Goal: Task Accomplishment & Management: Use online tool/utility

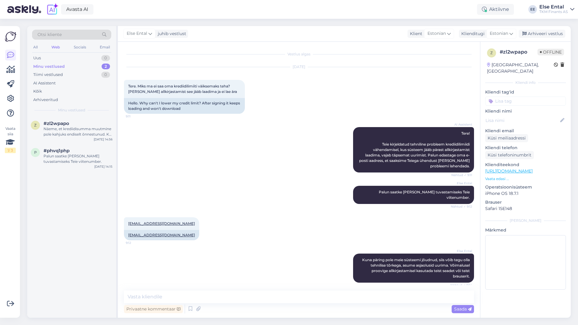
scroll to position [184, 0]
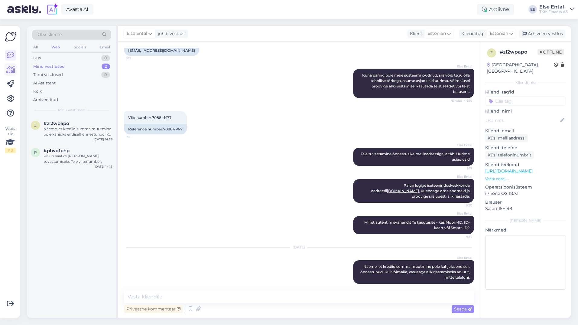
click at [10, 74] on link at bounding box center [10, 69] width 11 height 11
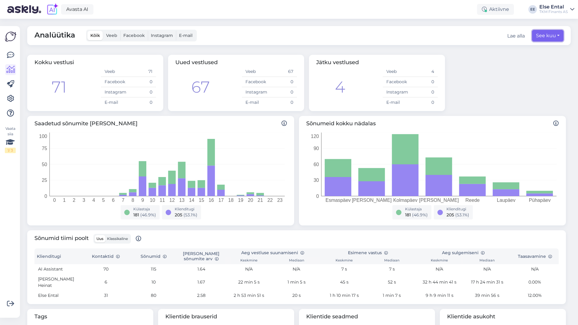
click at [541, 39] on button "See kuu" at bounding box center [547, 35] width 31 height 11
select select "9"
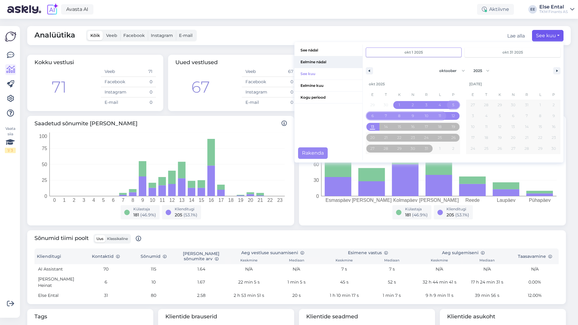
click at [309, 64] on span "Eelmine nädal" at bounding box center [328, 61] width 68 height 11
type input "[DATE]"
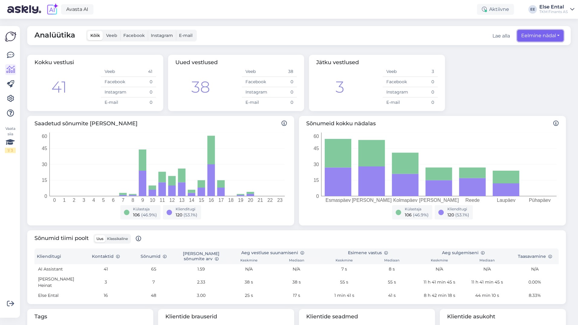
click at [546, 37] on button "Eelmine nädal" at bounding box center [540, 35] width 46 height 11
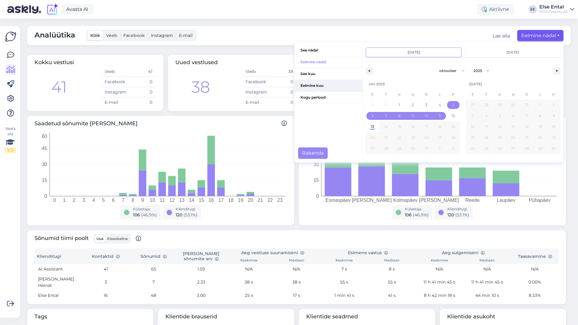
click at [314, 86] on span "Eelmine kuu" at bounding box center [328, 85] width 68 height 11
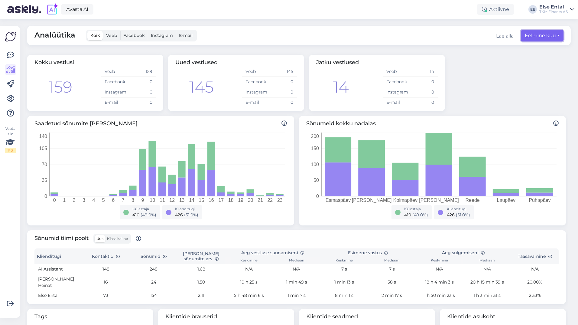
click at [540, 35] on button "Eelmine kuu" at bounding box center [542, 35] width 43 height 11
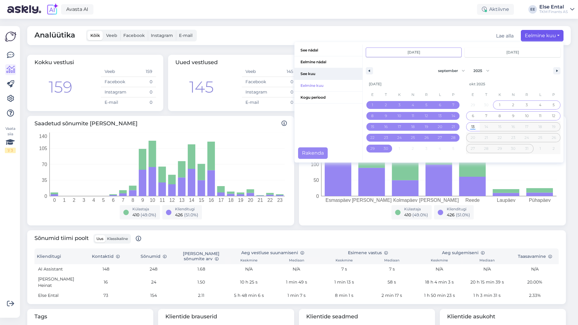
click at [311, 72] on span "See kuu" at bounding box center [328, 73] width 68 height 11
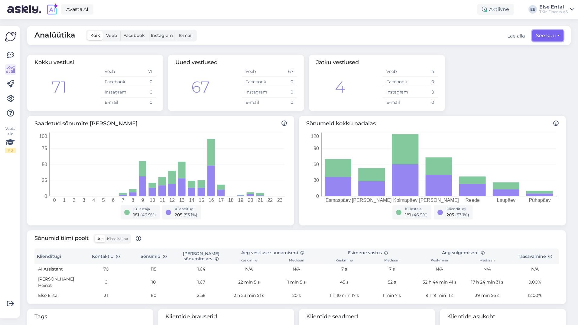
click at [539, 35] on button "See kuu" at bounding box center [547, 35] width 31 height 11
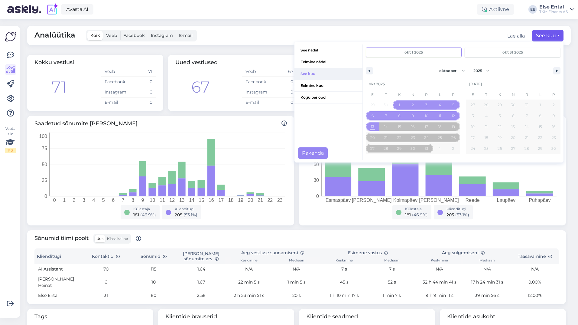
click at [307, 75] on span "See kuu" at bounding box center [328, 73] width 68 height 11
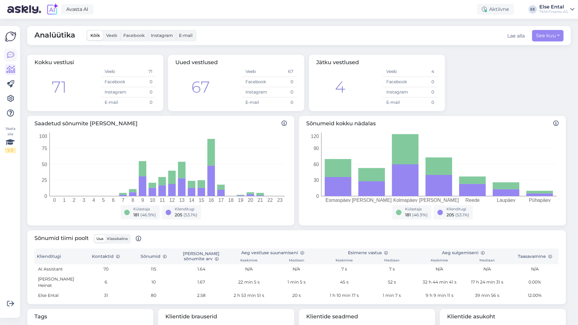
click at [10, 56] on icon at bounding box center [10, 54] width 7 height 7
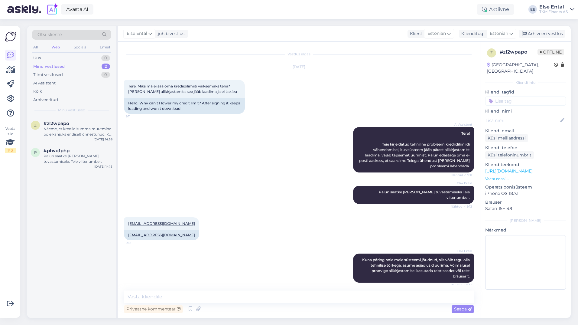
scroll to position [184, 0]
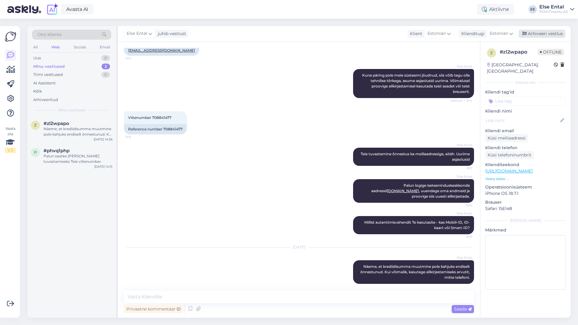
click at [547, 33] on div "Arhiveeri vestlus" at bounding box center [542, 34] width 47 height 8
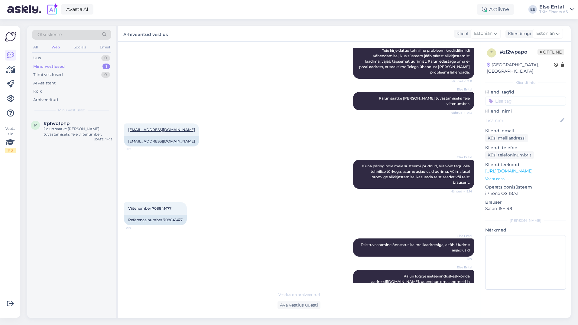
scroll to position [187, 0]
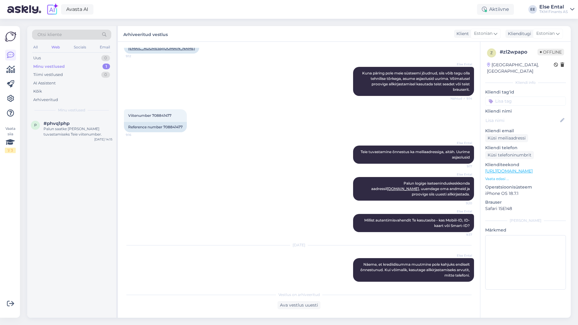
click at [51, 66] on div "Minu vestlused" at bounding box center [48, 66] width 31 height 6
click at [63, 128] on div "Palun saatke [PERSON_NAME] tuvastamiseks Teie viitenumber." at bounding box center [78, 131] width 69 height 11
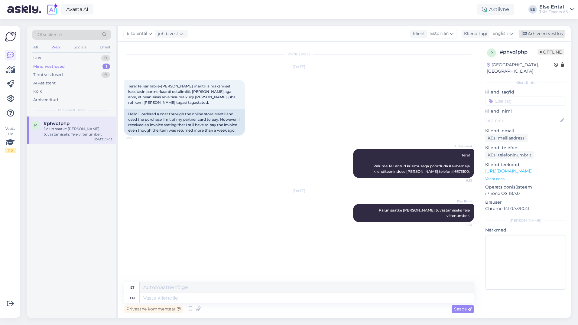
click at [536, 33] on div "Arhiveeri vestlus" at bounding box center [542, 34] width 47 height 8
